Goal: Task Accomplishment & Management: Use online tool/utility

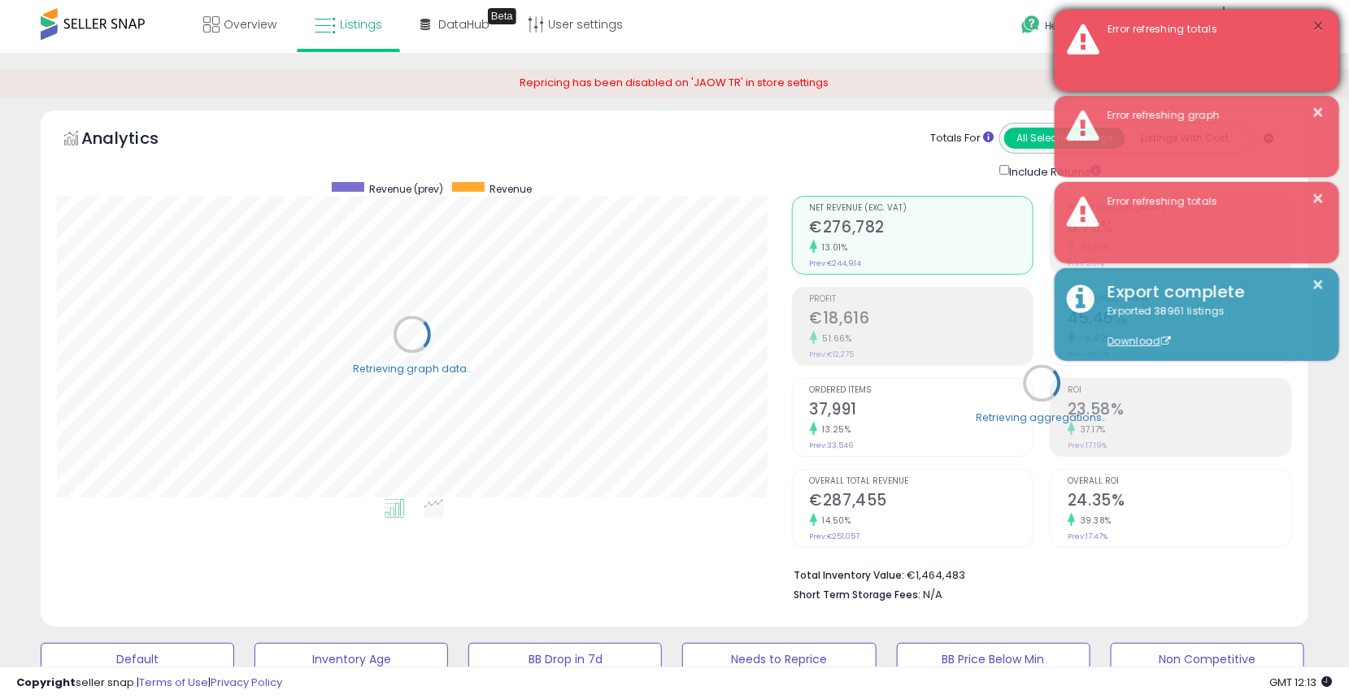
click at [1321, 25] on button "×" at bounding box center [1318, 26] width 13 height 20
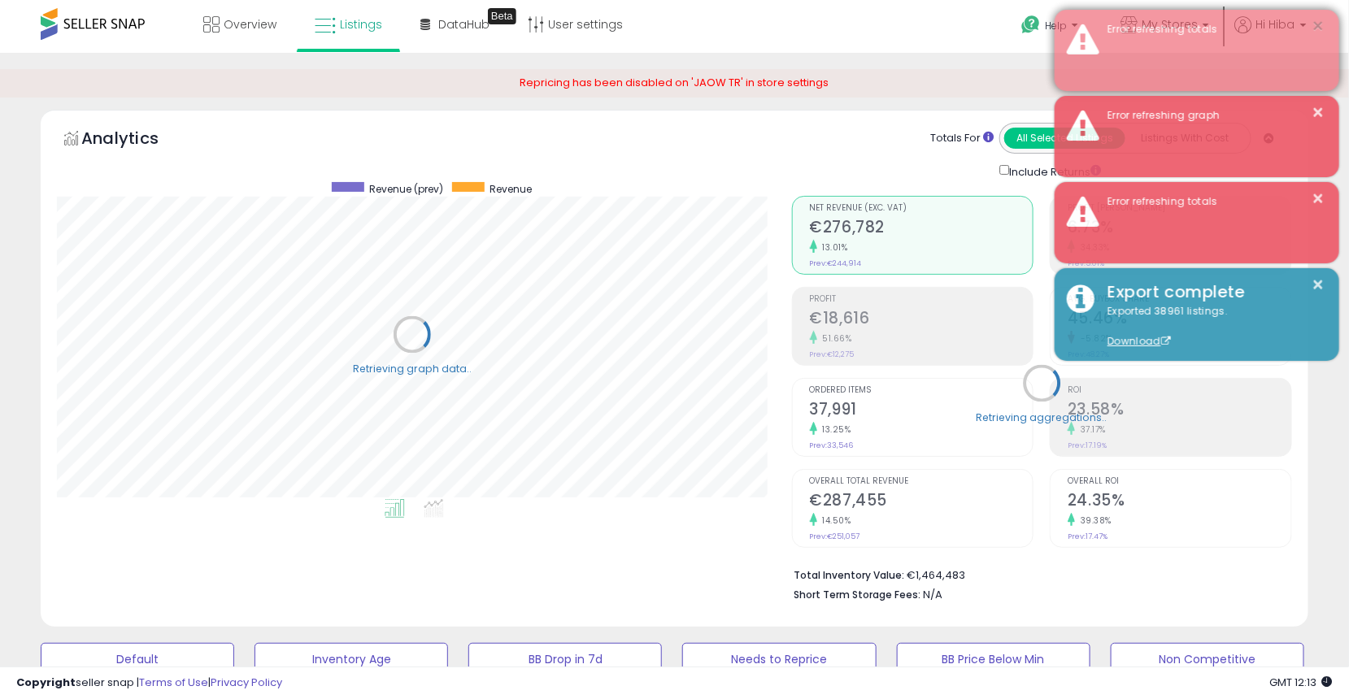
click at [1321, 25] on button "×" at bounding box center [1318, 26] width 13 height 20
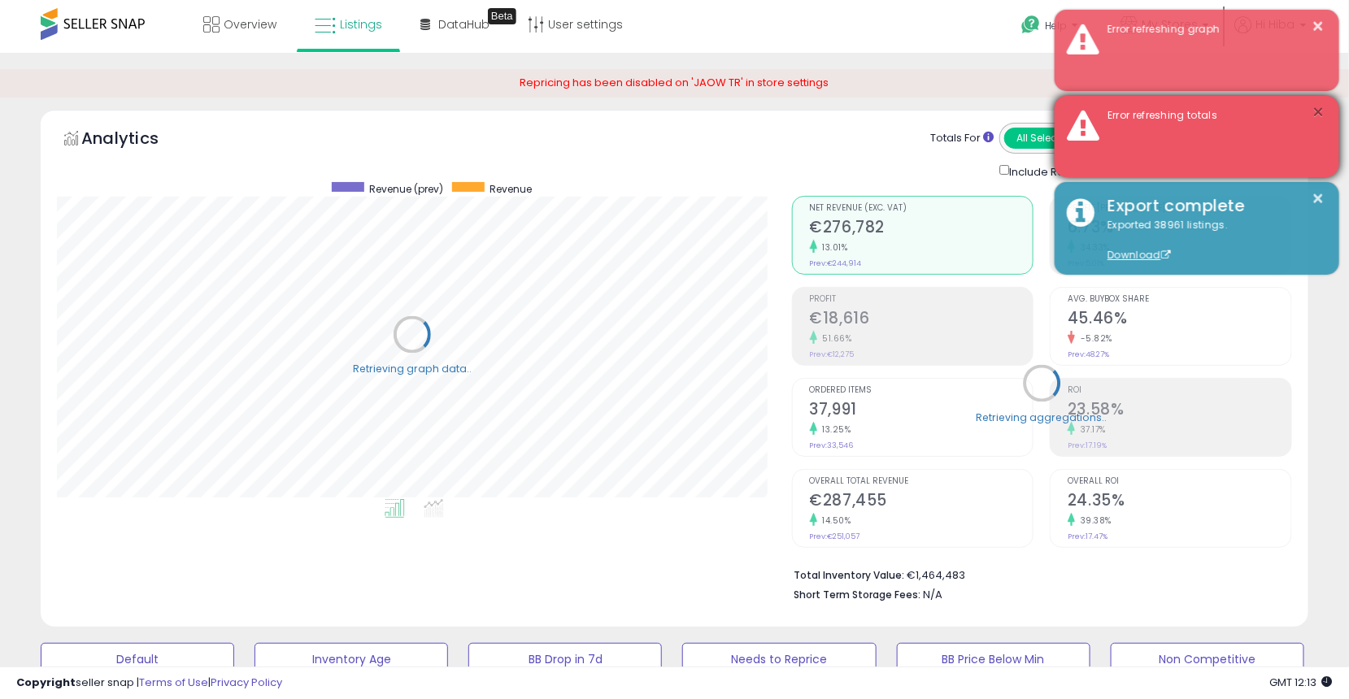
click at [1321, 104] on button "×" at bounding box center [1318, 112] width 13 height 20
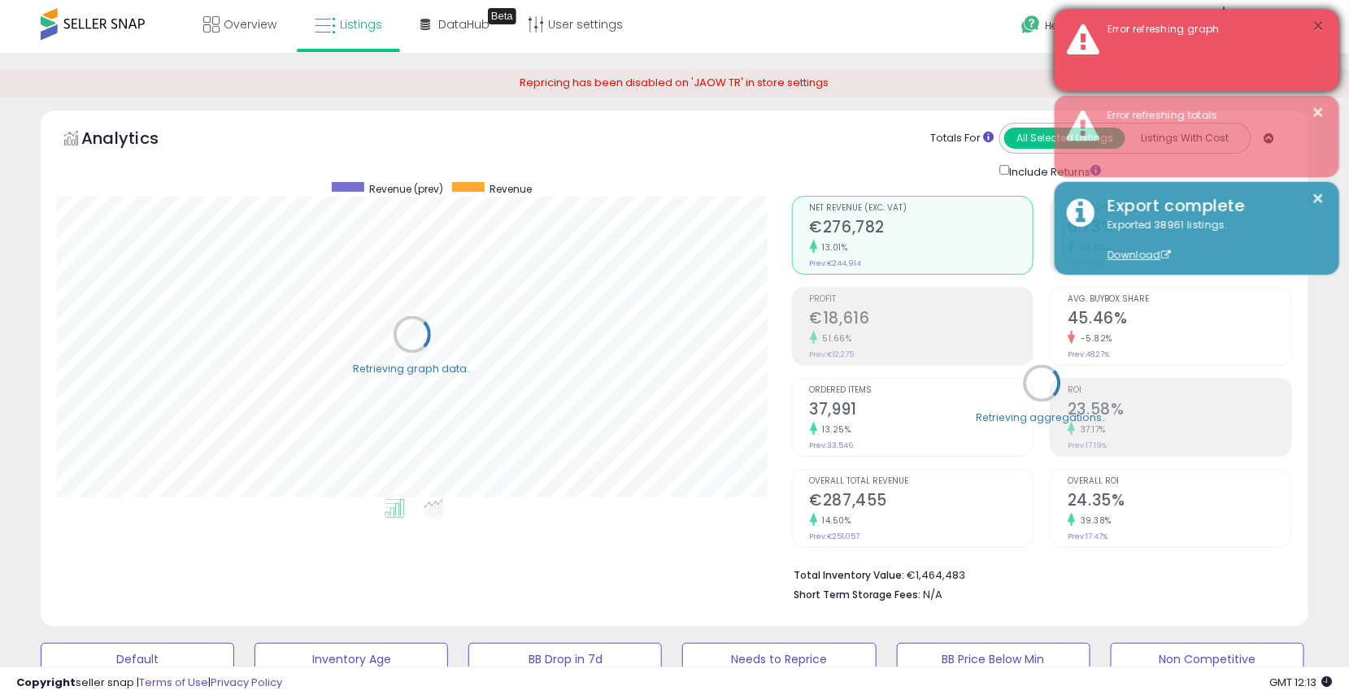
click at [1321, 33] on button "×" at bounding box center [1318, 26] width 13 height 20
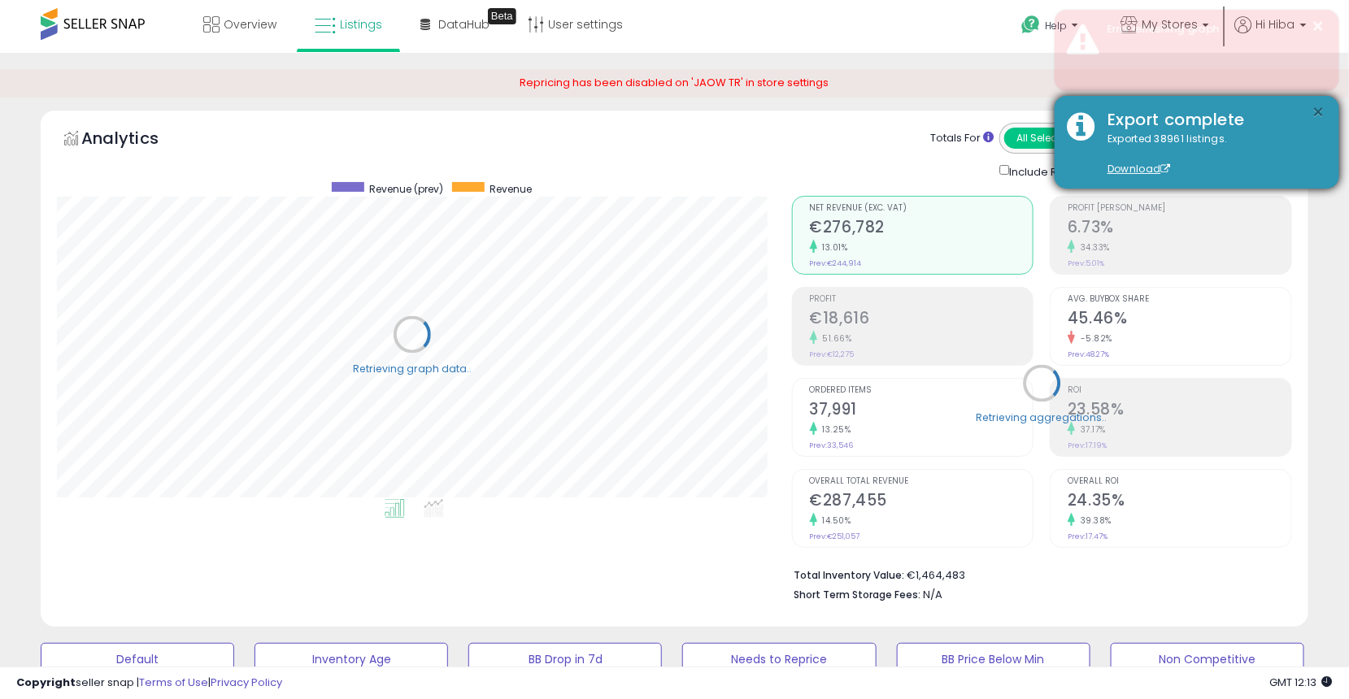
click at [1320, 119] on button "×" at bounding box center [1318, 112] width 13 height 20
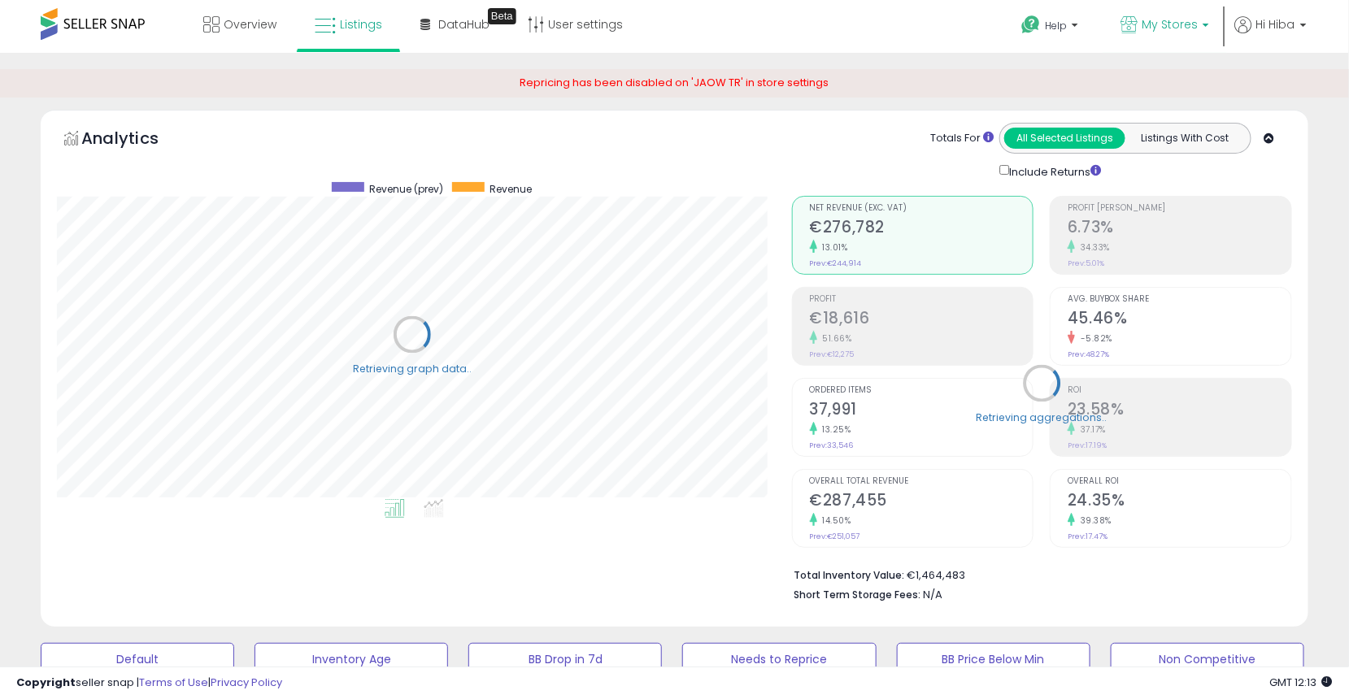
click at [1182, 26] on span "My Stores" at bounding box center [1170, 24] width 56 height 16
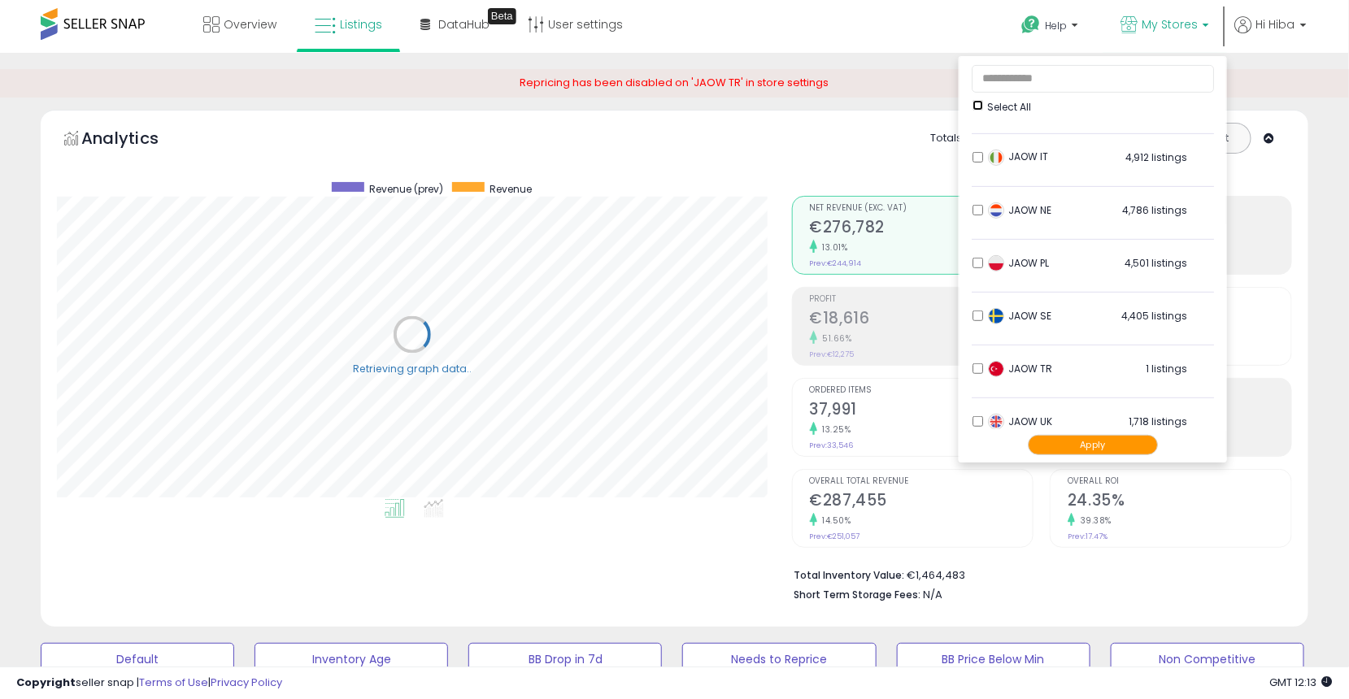
scroll to position [269, 0]
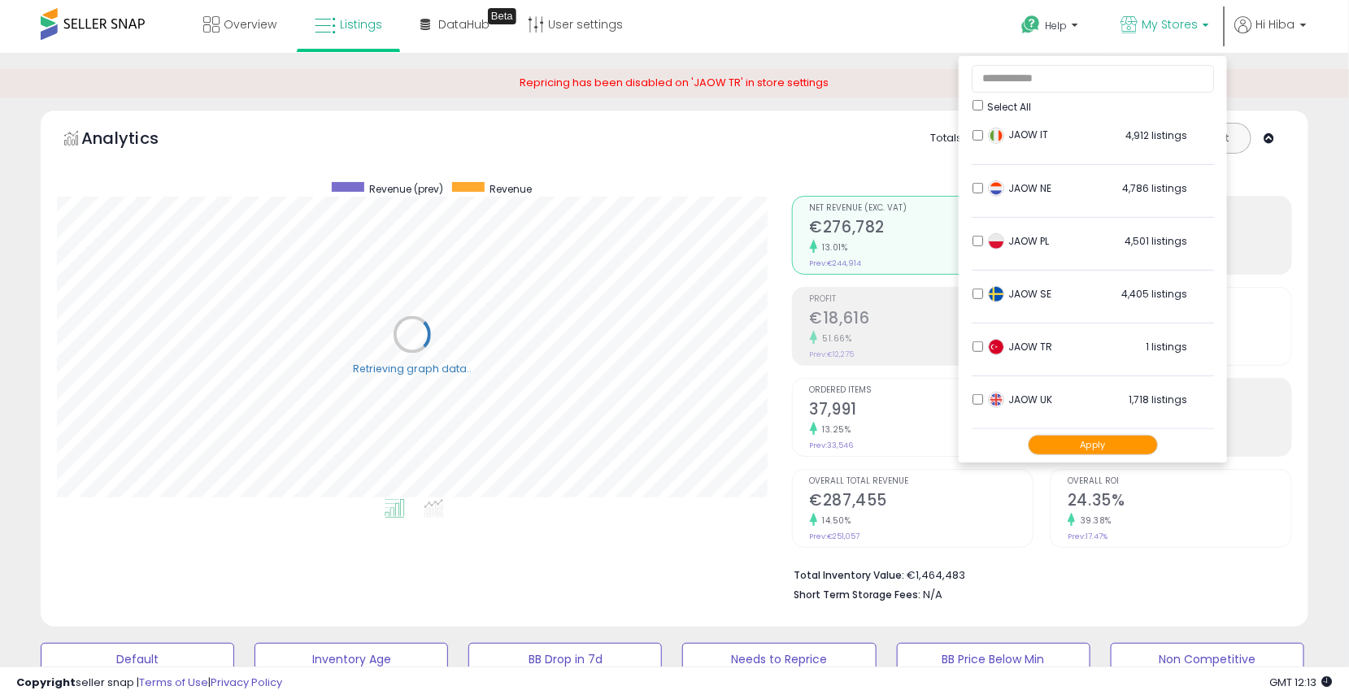
click at [977, 393] on li "JAOW UK 1,718 listings" at bounding box center [1093, 404] width 242 height 50
click at [1098, 442] on button "Apply" at bounding box center [1093, 445] width 130 height 20
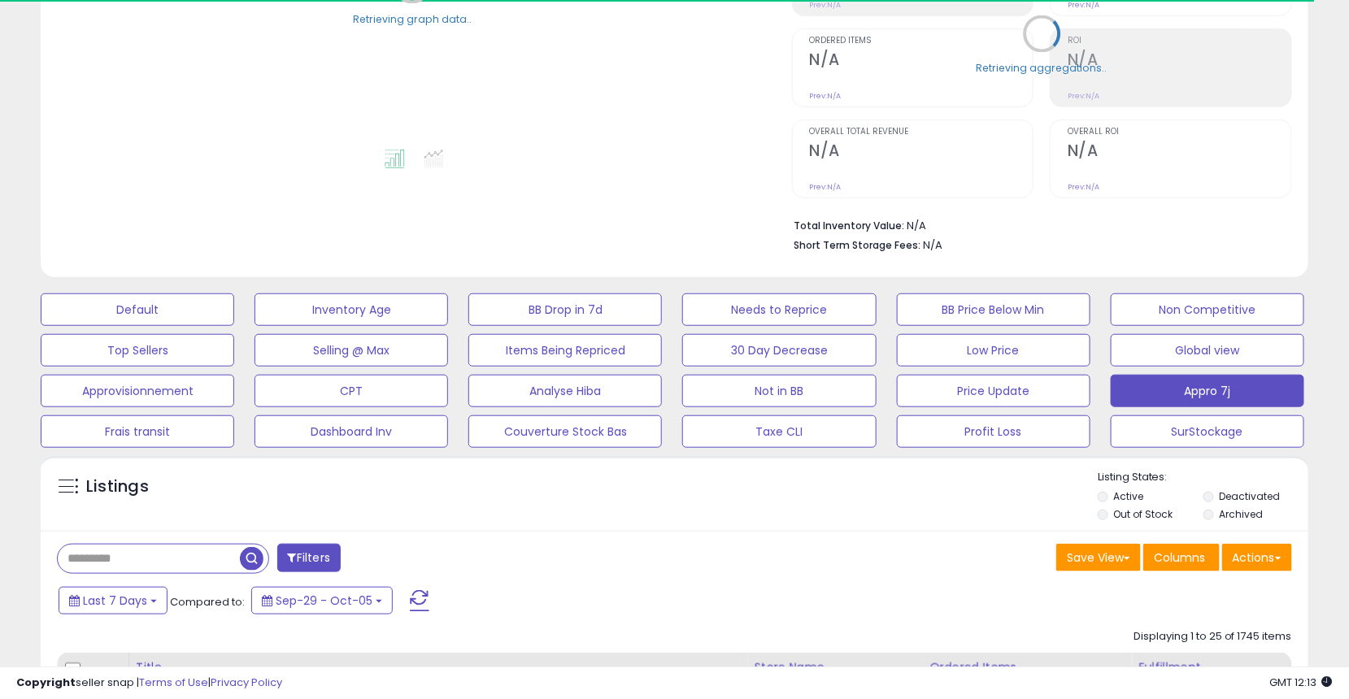
scroll to position [542, 0]
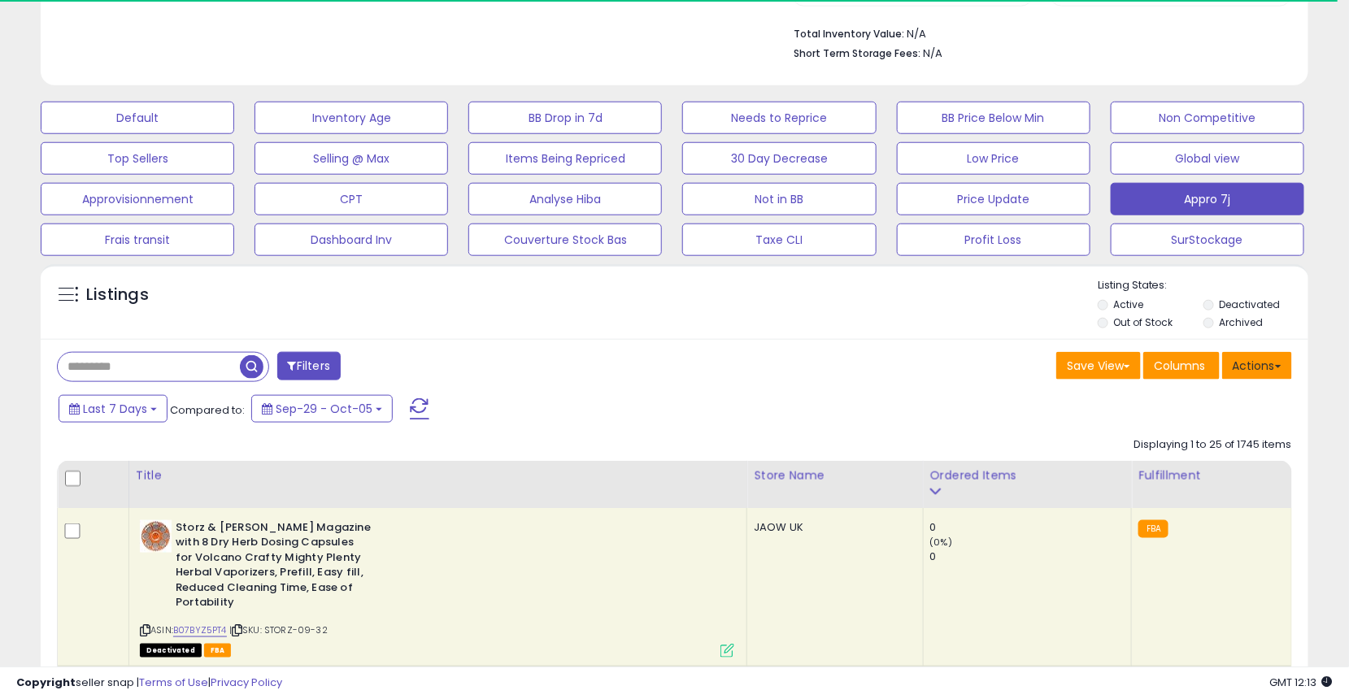
click at [1241, 365] on button "Actions" at bounding box center [1257, 366] width 70 height 28
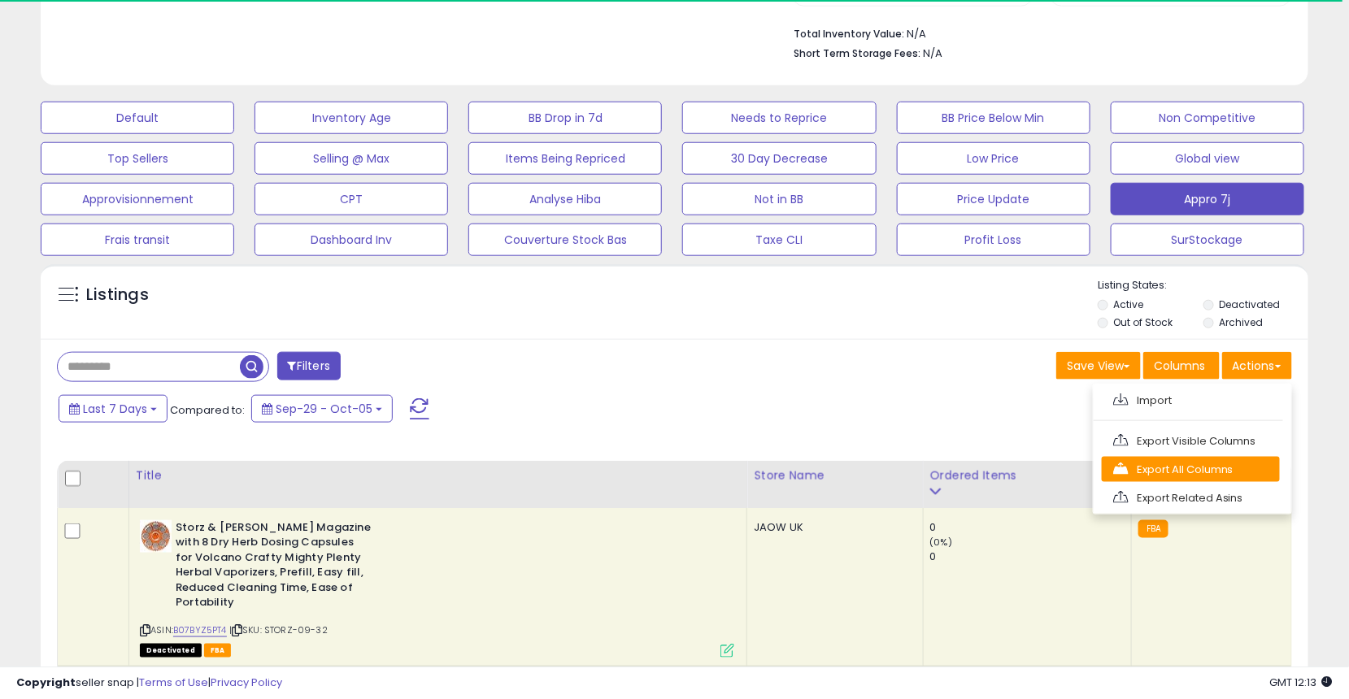
click at [1239, 461] on link "Export All Columns" at bounding box center [1191, 469] width 178 height 25
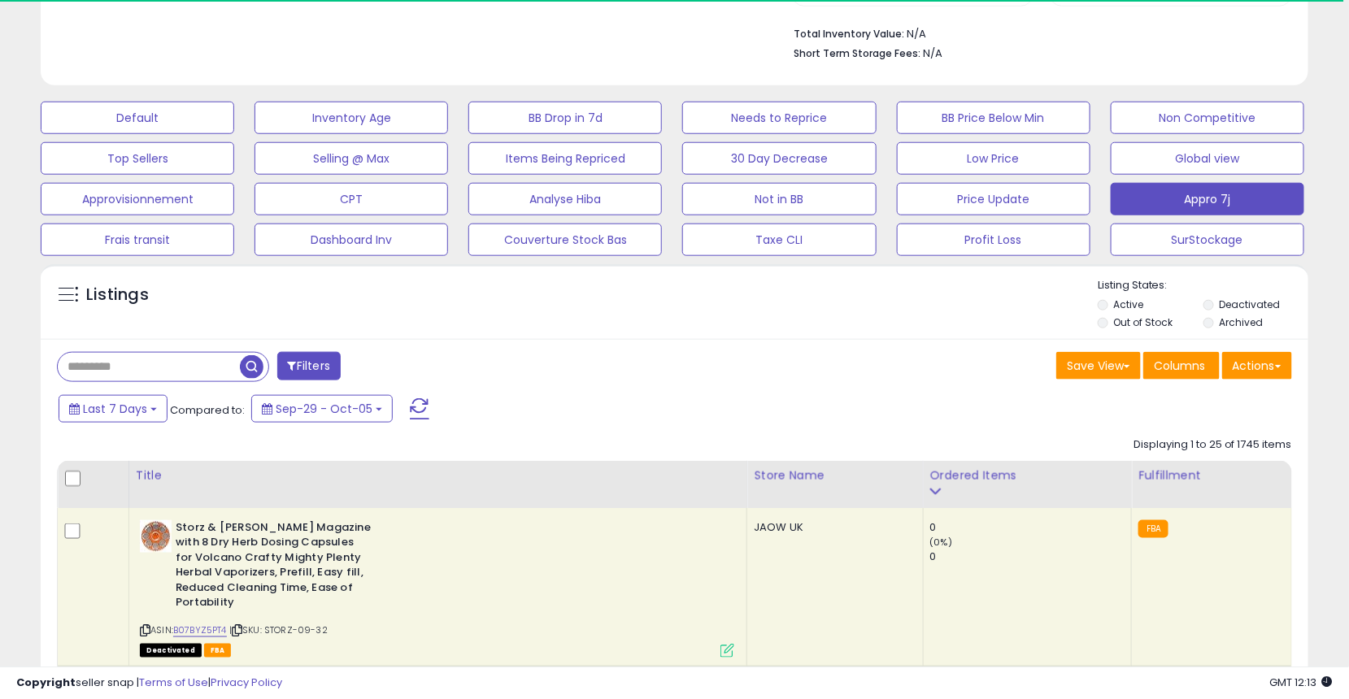
scroll to position [333, 735]
